Goal: Task Accomplishment & Management: Manage account settings

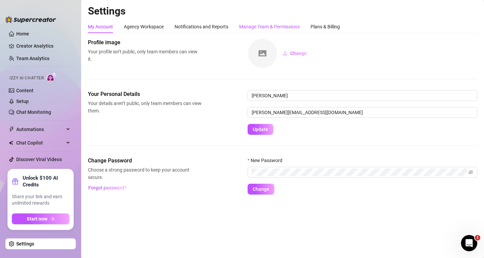
click at [292, 23] on div "Manage Team & Permissions" at bounding box center [269, 26] width 61 height 7
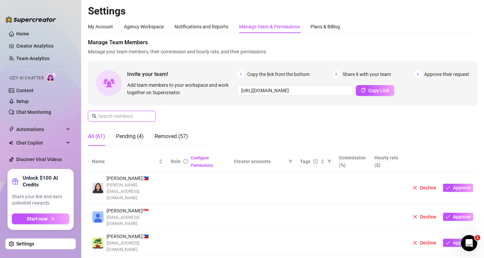
click at [109, 119] on input "text" at bounding box center [122, 116] width 48 height 7
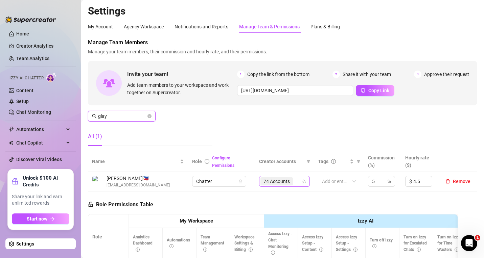
click at [290, 184] on div "74 Accounts" at bounding box center [277, 181] width 34 height 9
type input "glay"
click at [265, 89] on input "[URL][DOMAIN_NAME]" at bounding box center [295, 90] width 116 height 11
click at [232, 126] on div "Manage Team Members Manage your team members, their commission and hourly rate,…" at bounding box center [282, 95] width 389 height 113
click at [290, 182] on div "74 Accounts" at bounding box center [277, 181] width 34 height 9
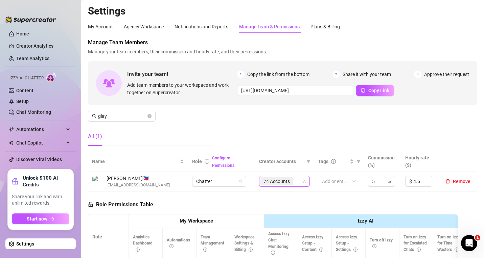
click at [294, 180] on div "74 Accounts" at bounding box center [280, 181] width 41 height 9
click at [298, 180] on div "74 Accounts" at bounding box center [280, 181] width 41 height 9
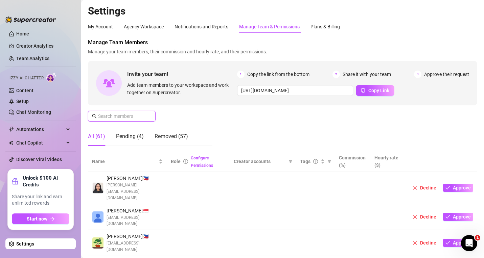
click at [131, 114] on input "text" at bounding box center [122, 116] width 48 height 7
paste input "francisemmanuelortilano@creatorsinc.com"
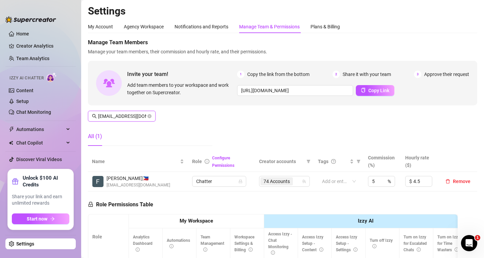
scroll to position [0, 43]
type input "francisemmanuelortilano@creatorsinc.com"
click at [455, 183] on span "Remove" at bounding box center [462, 181] width 18 height 5
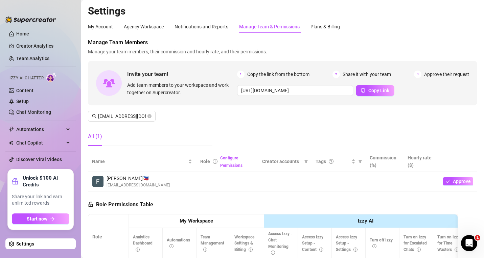
drag, startPoint x: 428, startPoint y: 129, endPoint x: 407, endPoint y: 122, distance: 21.8
click at [428, 129] on div "Manage Team Members Manage your team members, their commission and hourly rate,…" at bounding box center [282, 95] width 389 height 113
click at [148, 117] on icon "close-circle" at bounding box center [149, 116] width 4 height 4
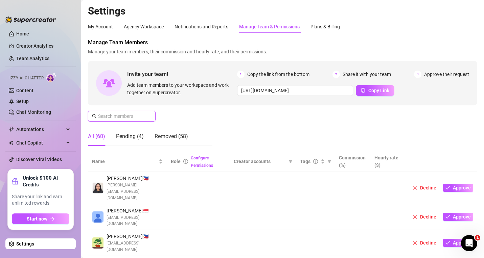
paste input "genelynluyao@creatorsinc.com"
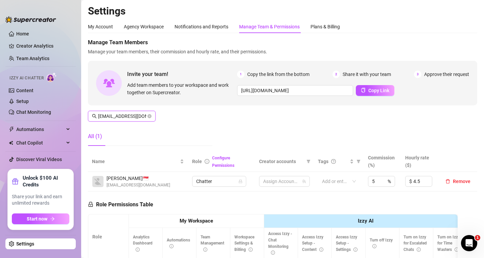
scroll to position [0, 18]
type input "genelynluyao@creatorsinc.com"
click at [456, 181] on span "Remove" at bounding box center [462, 181] width 18 height 5
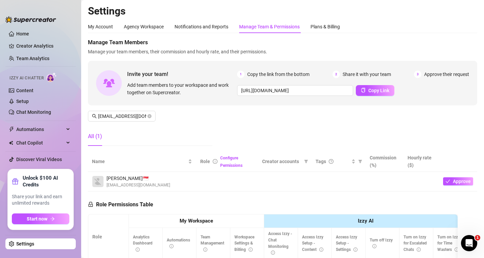
click at [3, 230] on aside "Home Creator Analytics Team Analytics Izzy AI Chatter Content Setup Chat Monito…" at bounding box center [40, 129] width 81 height 258
click at [152, 116] on span "genelynluyao@creatorsinc.com" at bounding box center [122, 116] width 68 height 11
click at [151, 116] on icon "close-circle" at bounding box center [149, 116] width 4 height 4
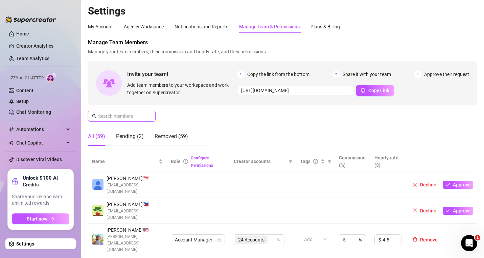
scroll to position [0, 0]
paste input "xennacabayya@creatorsinc.com"
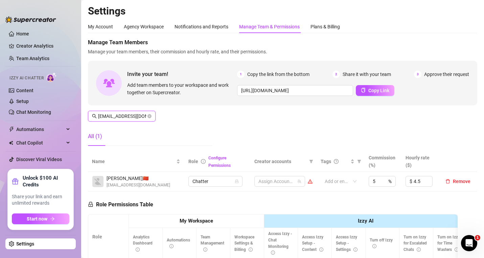
scroll to position [0, 20]
type input "xennacabayya@creatorsinc.com"
click at [458, 182] on span "Remove" at bounding box center [462, 181] width 18 height 5
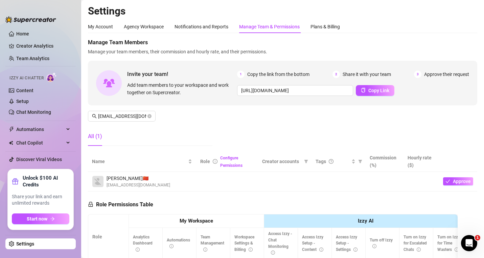
click at [2, 228] on aside "Home Creator Analytics Team Analytics Izzy AI Chatter Content Setup Chat Monito…" at bounding box center [40, 129] width 81 height 258
click at [147, 116] on span "xennacabayya@creatorsinc.com" at bounding box center [122, 116] width 68 height 11
click at [148, 115] on icon "close-circle" at bounding box center [149, 116] width 4 height 4
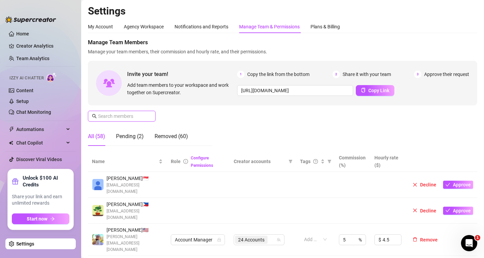
scroll to position [0, 0]
paste input "xennacabayya@creatorsinc.com"
type input "xennacabayya@creatorsinc.com"
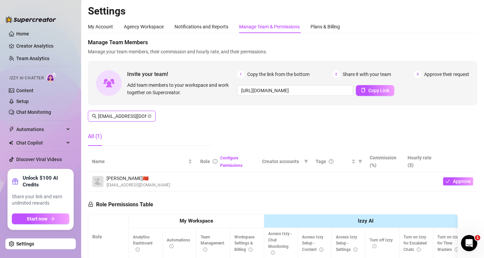
scroll to position [0, 20]
click at [149, 115] on icon "close-circle" at bounding box center [149, 116] width 4 height 4
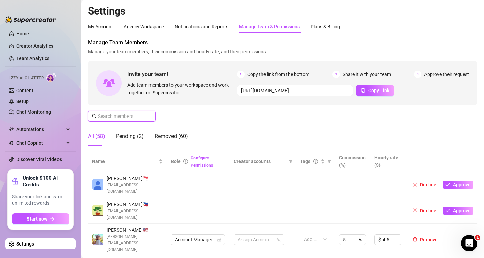
scroll to position [0, 0]
paste input "genelynluyao@creatorsinc.com"
type input "genelynluyao@creatorsinc.com"
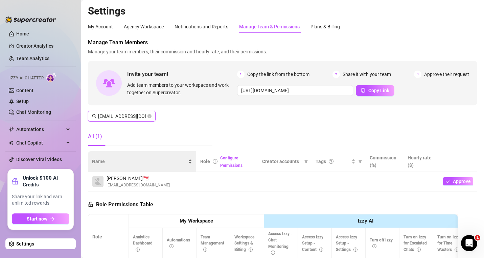
scroll to position [0, 18]
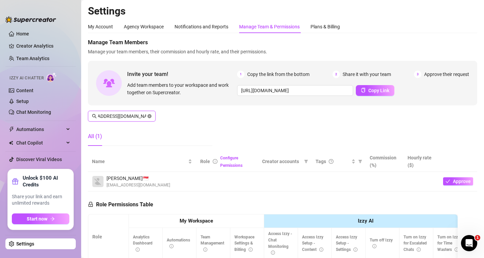
click at [150, 115] on icon "close-circle" at bounding box center [149, 116] width 4 height 4
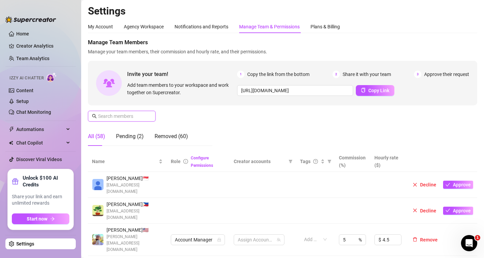
scroll to position [0, 0]
paste input "francisemmanuelortilano@creatorsinc.com"
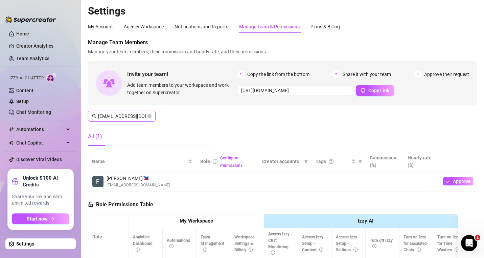
scroll to position [0, 43]
type input "francisemmanuelortilano@creatorsinc.com"
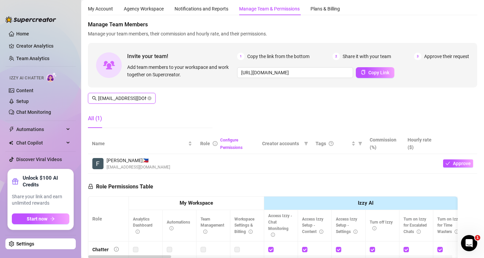
scroll to position [18, 0]
